Goal: Task Accomplishment & Management: Use online tool/utility

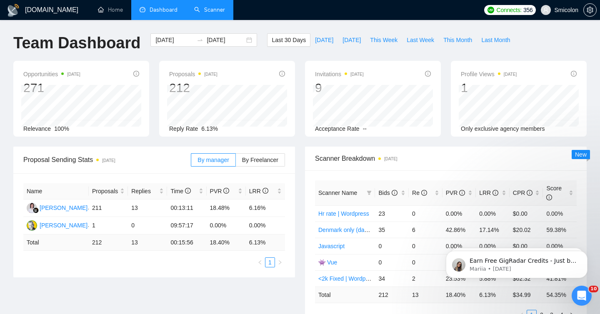
click at [218, 9] on link "Scanner" at bounding box center [209, 9] width 31 height 7
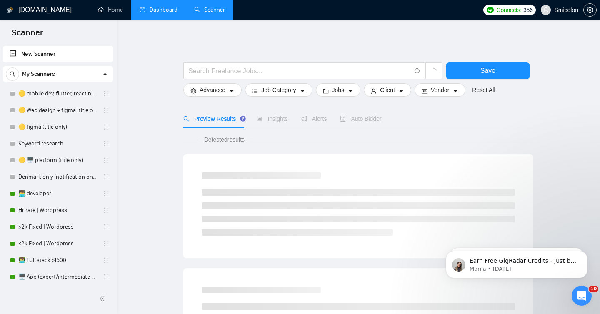
click at [161, 12] on link "Dashboard" at bounding box center [159, 9] width 38 height 7
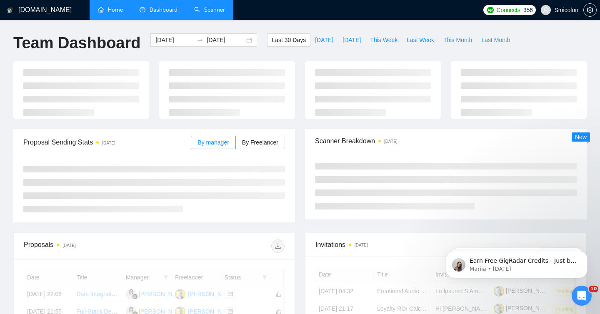
click at [111, 7] on link "Home" at bounding box center [110, 9] width 25 height 7
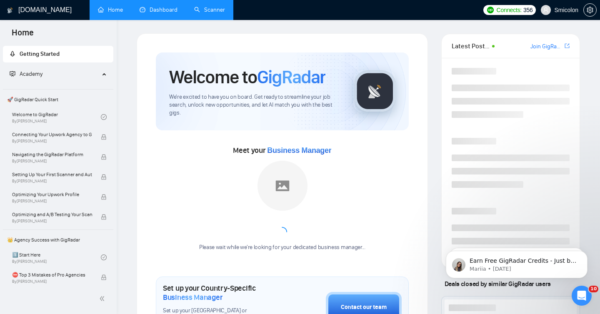
click at [216, 13] on link "Scanner" at bounding box center [209, 9] width 31 height 7
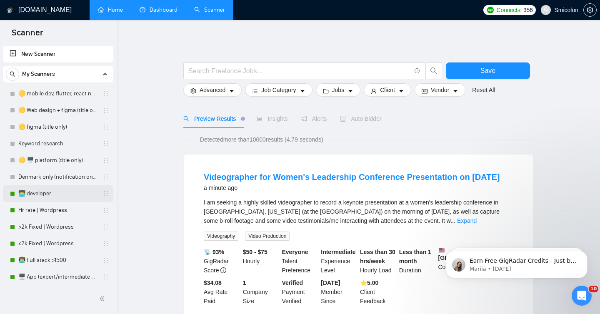
click at [48, 191] on link "👨‍💻 developer" at bounding box center [57, 193] width 79 height 17
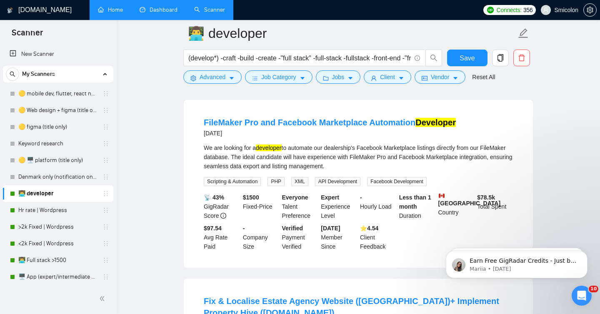
scroll to position [425, 0]
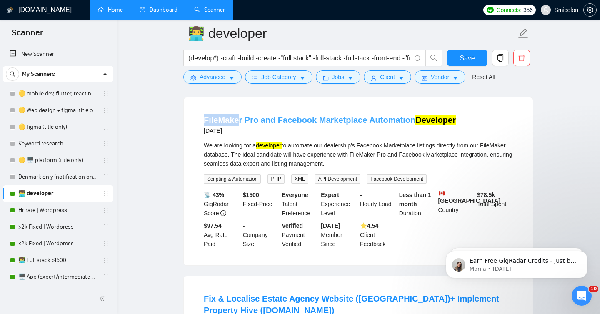
drag, startPoint x: 197, startPoint y: 133, endPoint x: 235, endPoint y: 136, distance: 38.0
click at [235, 136] on li "FileMaker Pro and Facebook Marketplace Automation Developer [DATE] We are looki…" at bounding box center [358, 181] width 329 height 148
click at [192, 167] on div "FileMaker Pro and Facebook Marketplace Automation Developer [DATE] We are looki…" at bounding box center [358, 181] width 349 height 168
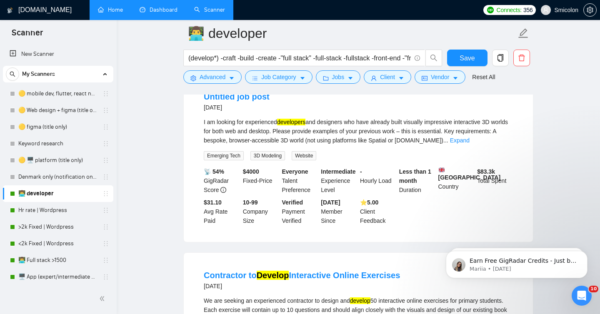
scroll to position [1186, 0]
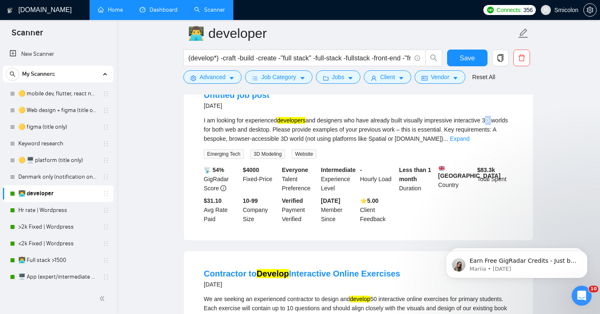
drag, startPoint x: 503, startPoint y: 123, endPoint x: 495, endPoint y: 126, distance: 9.2
click at [495, 126] on div "I am looking for experienced developers and designers who have already built vi…" at bounding box center [358, 129] width 309 height 27
copy div "3D"
click at [202, 77] on span "Advanced" at bounding box center [212, 76] width 26 height 9
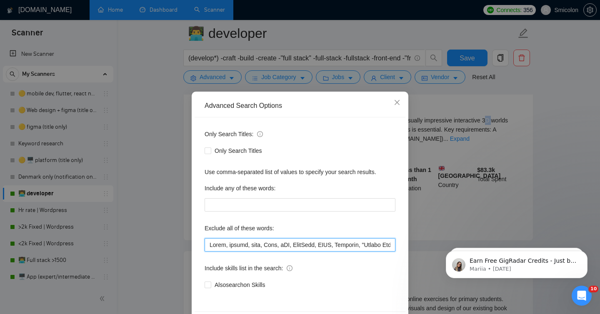
click at [222, 242] on input "text" at bounding box center [299, 244] width 191 height 13
paste input "3D"
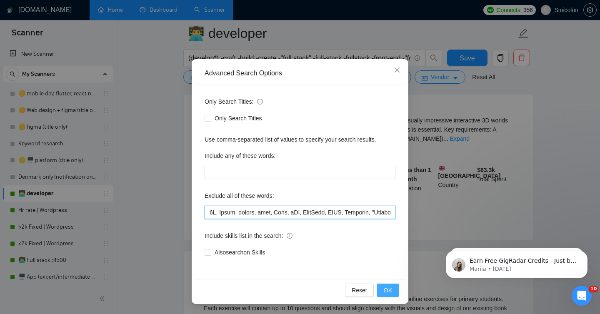
scroll to position [1075, 0]
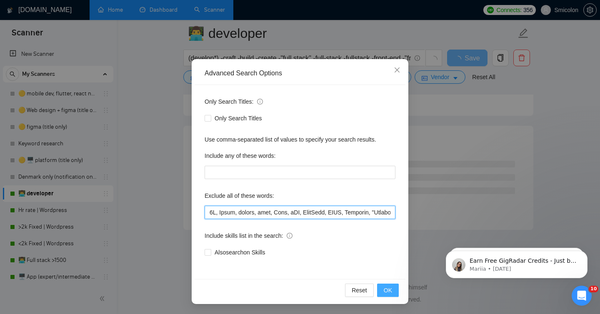
type input "3D, Unity, gaming, game, Hugo, iOS, ShipRush, ACME, Dynamics, "German Speaking"…"
click at [385, 287] on span "OK" at bounding box center [388, 290] width 8 height 9
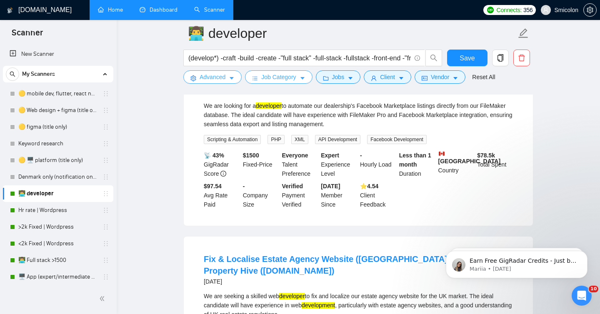
scroll to position [0, 0]
